Goal: Task Accomplishment & Management: Use online tool/utility

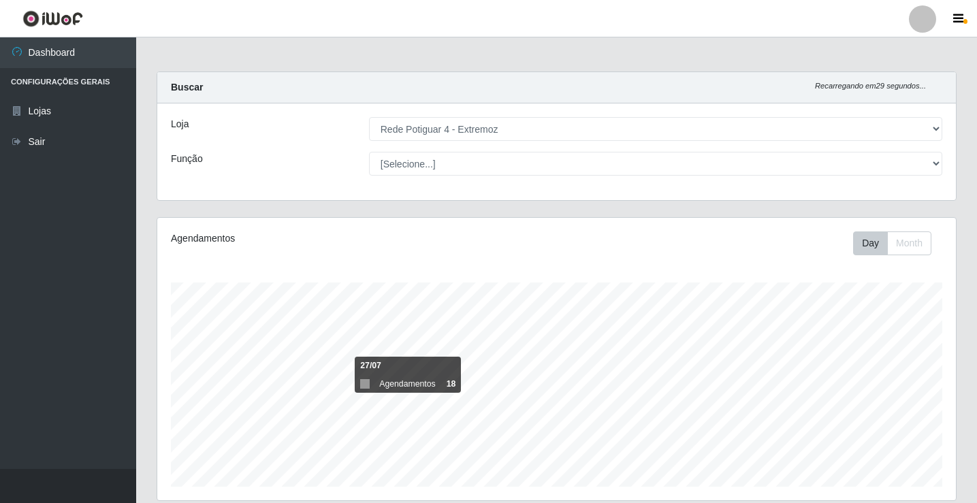
select select "78"
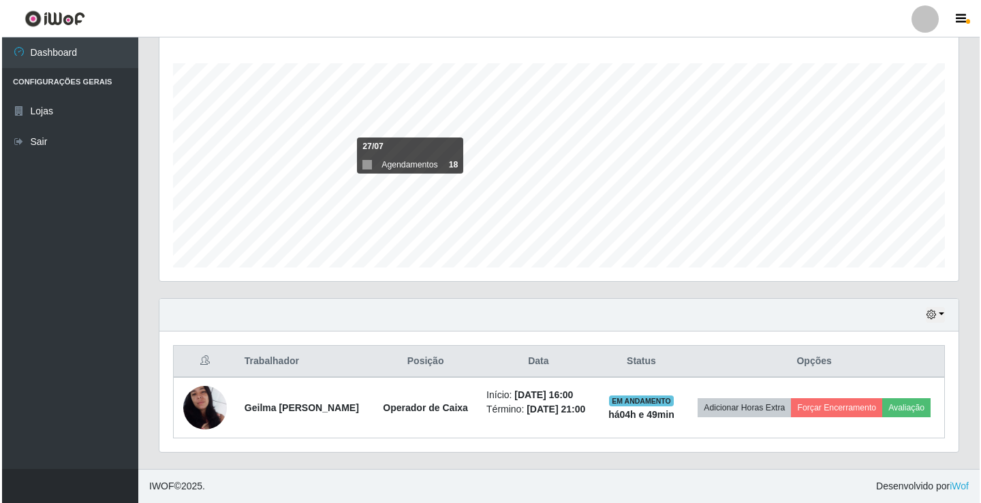
scroll to position [283, 799]
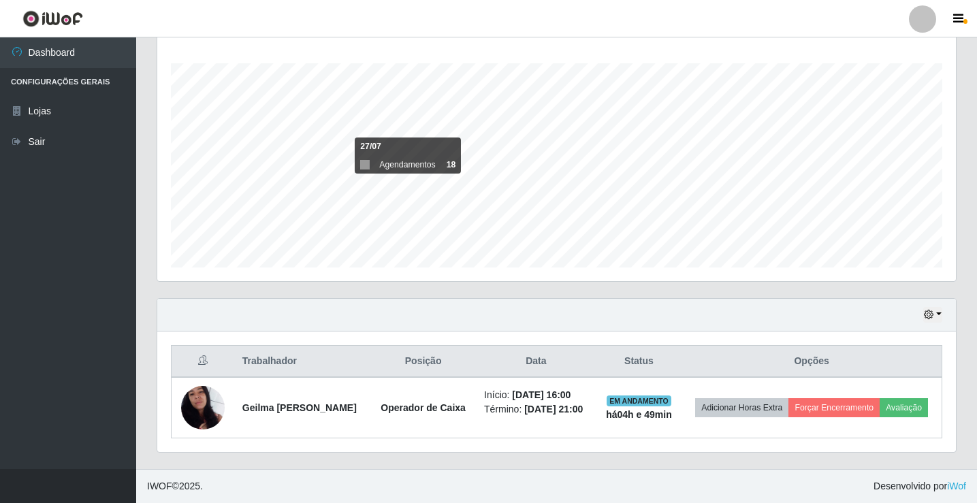
click at [210, 313] on div "Hoje 1 dia 3 dias 1 Semana Não encerrados" at bounding box center [556, 315] width 799 height 33
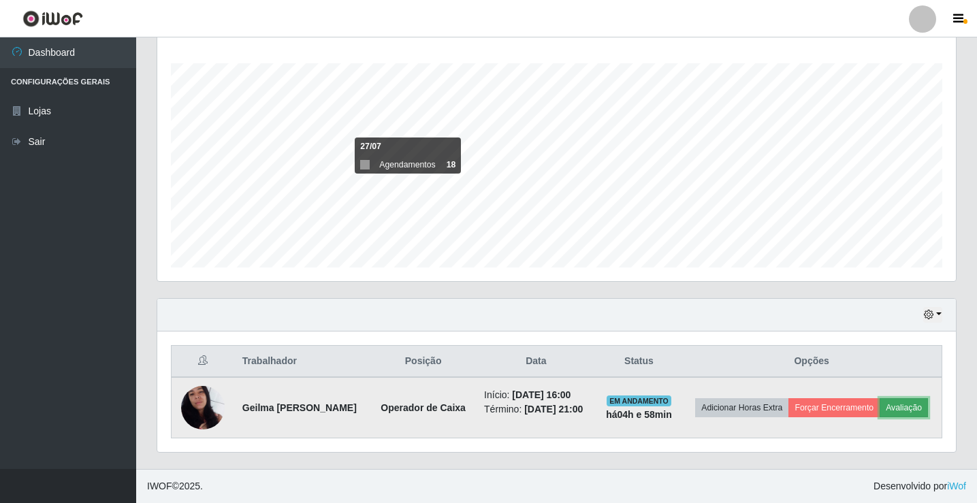
click at [903, 400] on button "Avaliação" at bounding box center [904, 407] width 48 height 19
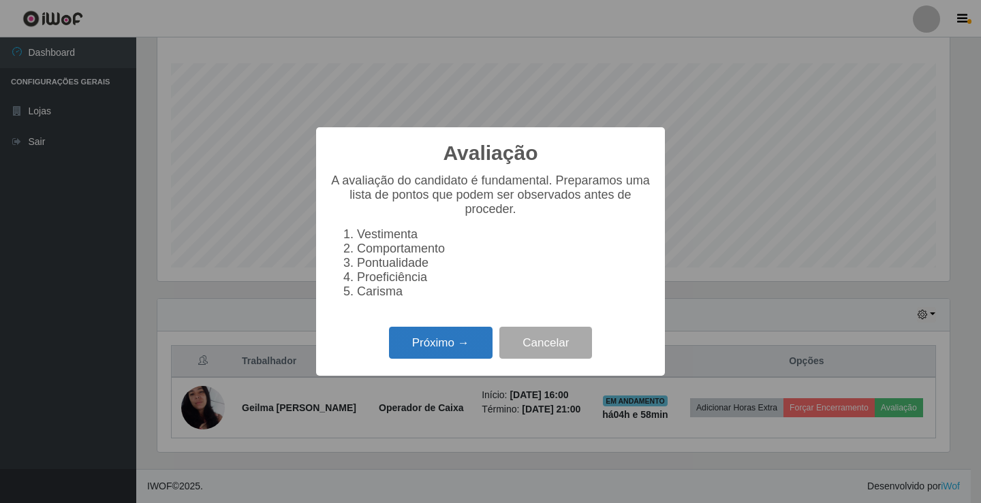
click at [451, 353] on button "Próximo →" at bounding box center [441, 343] width 104 height 32
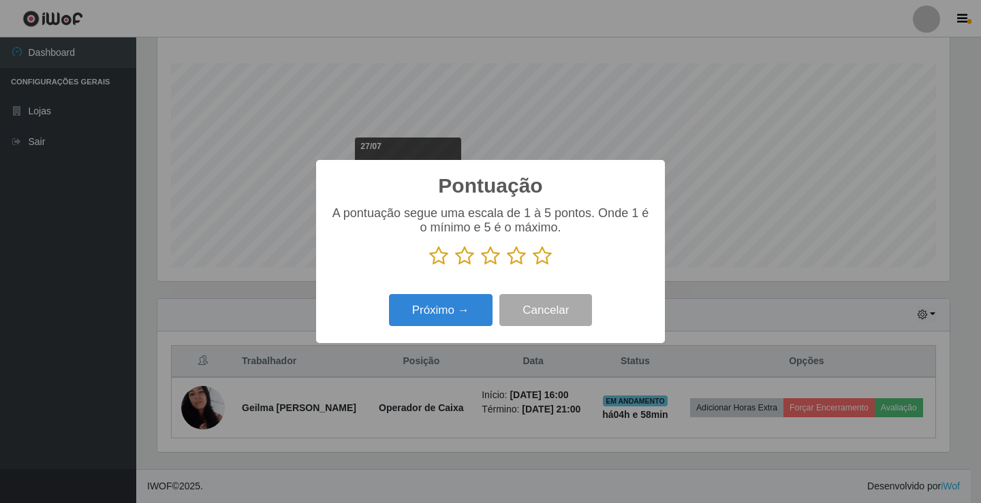
click at [541, 263] on icon at bounding box center [542, 256] width 19 height 20
click at [533, 266] on input "radio" at bounding box center [533, 266] width 0 height 0
click at [453, 313] on button "Próximo →" at bounding box center [441, 310] width 104 height 32
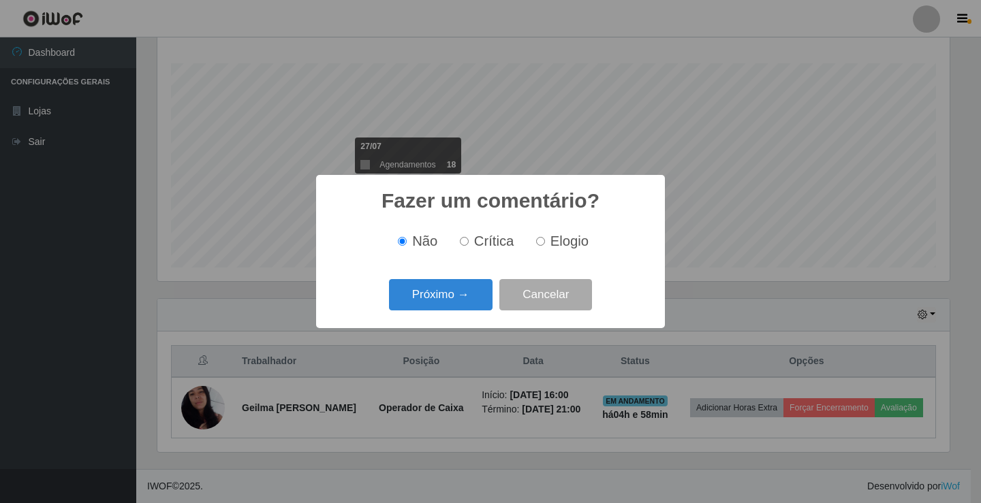
click at [454, 314] on div "Próximo → Cancelar" at bounding box center [490, 294] width 321 height 39
click at [456, 308] on button "Próximo →" at bounding box center [441, 295] width 104 height 32
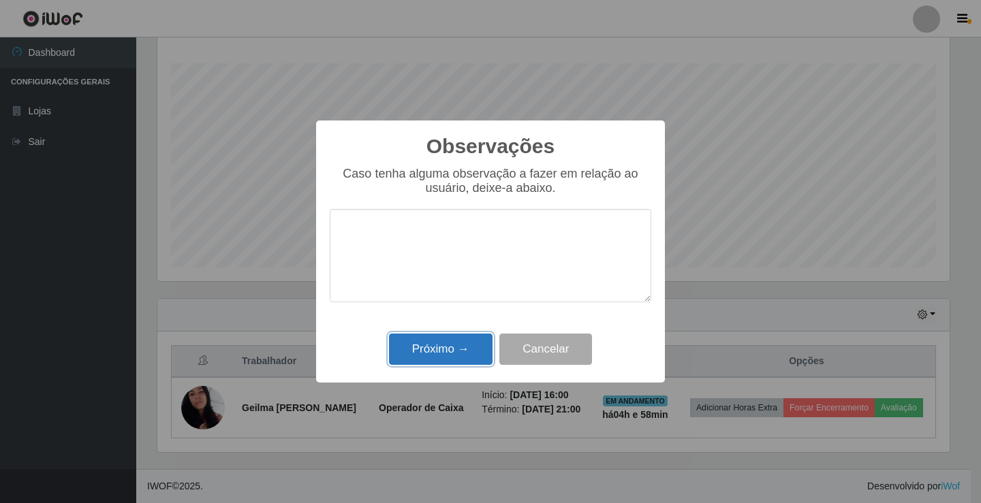
click at [445, 355] on button "Próximo →" at bounding box center [441, 350] width 104 height 32
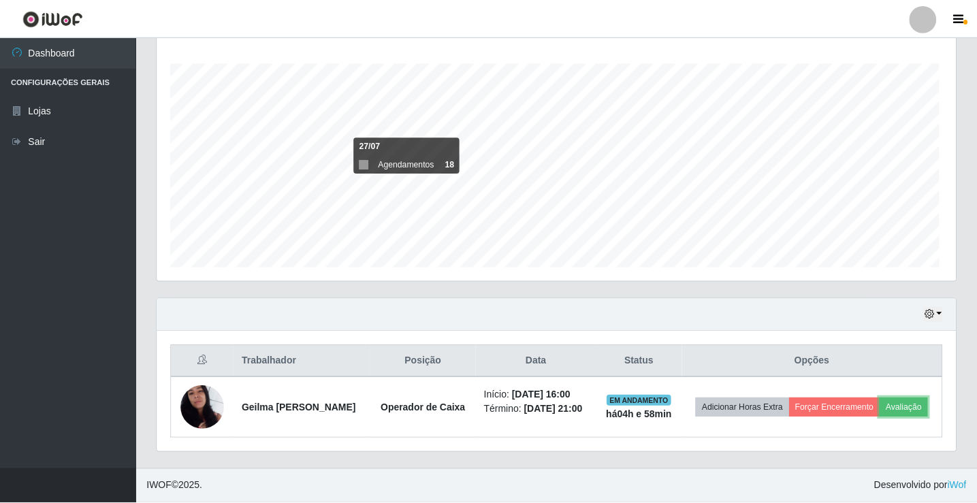
scroll to position [283, 799]
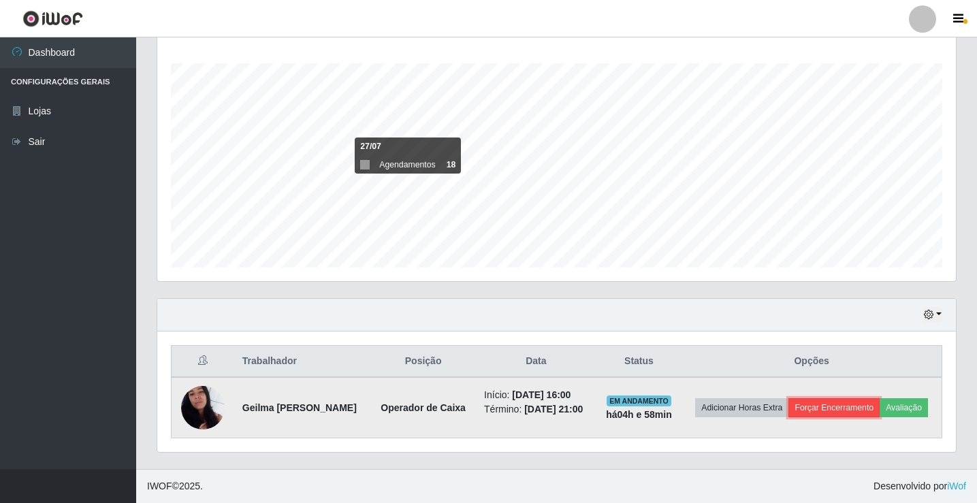
click at [821, 402] on button "Forçar Encerramento" at bounding box center [834, 407] width 91 height 19
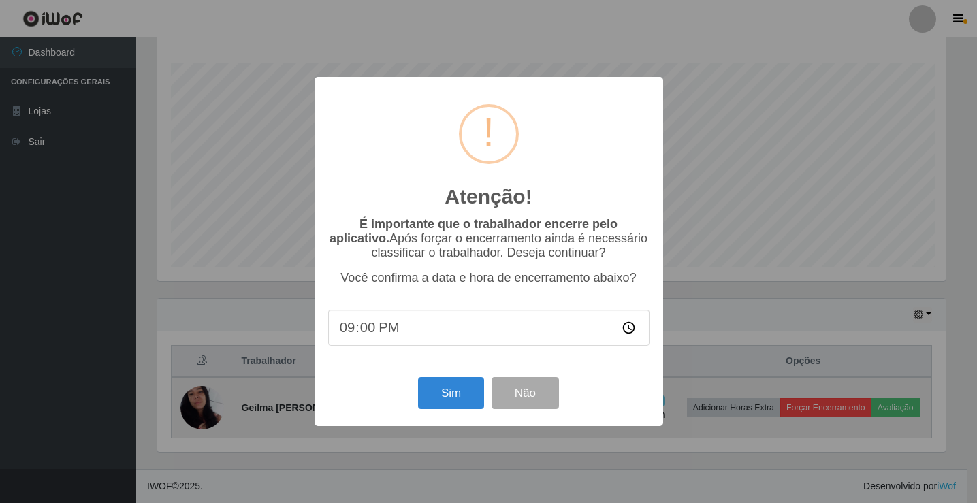
scroll to position [283, 792]
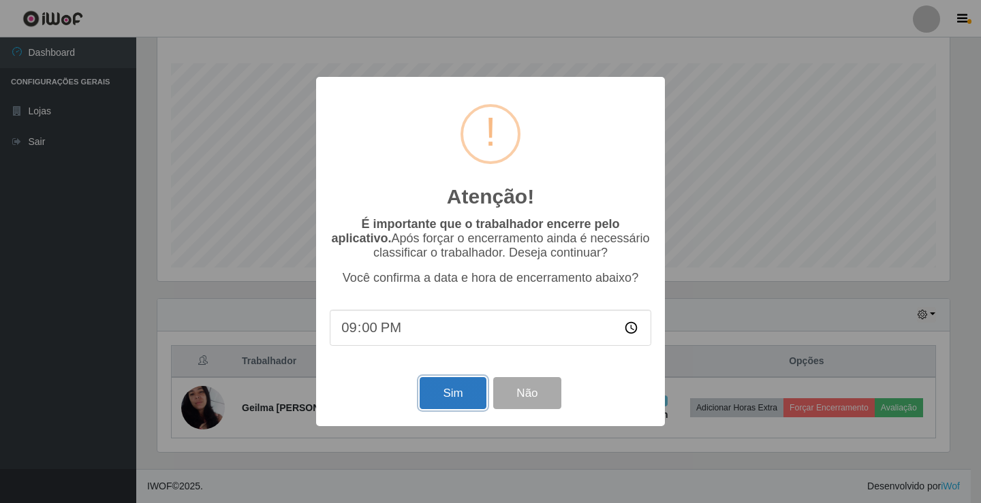
click at [444, 402] on button "Sim" at bounding box center [453, 393] width 66 height 32
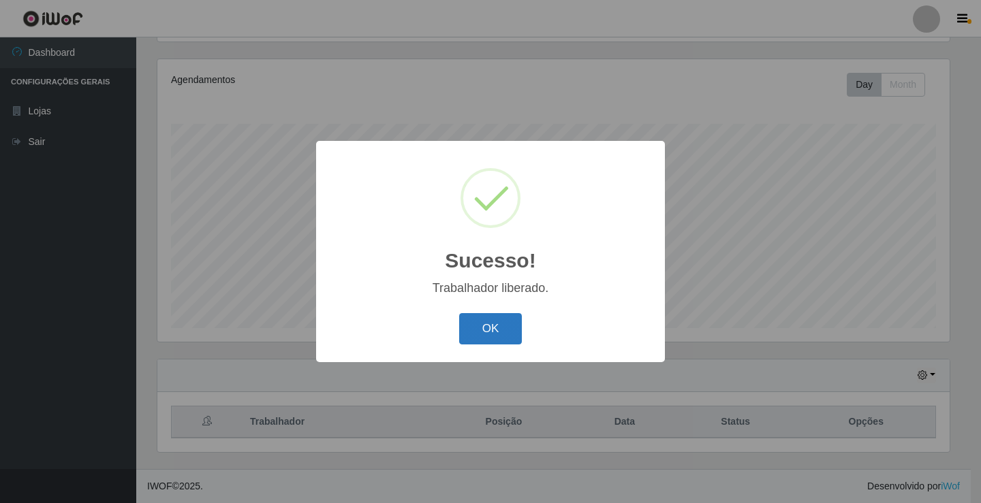
click at [499, 317] on button "OK" at bounding box center [490, 329] width 63 height 32
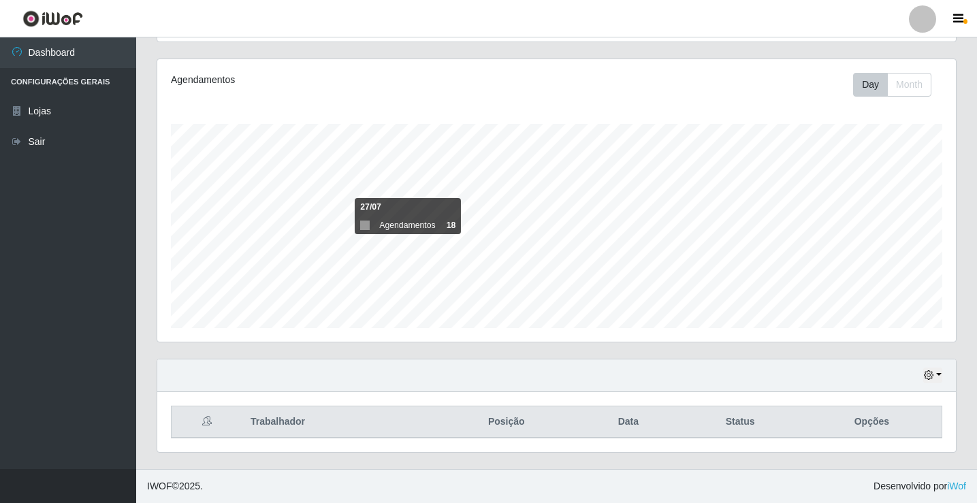
scroll to position [283, 799]
